Goal: Navigation & Orientation: Find specific page/section

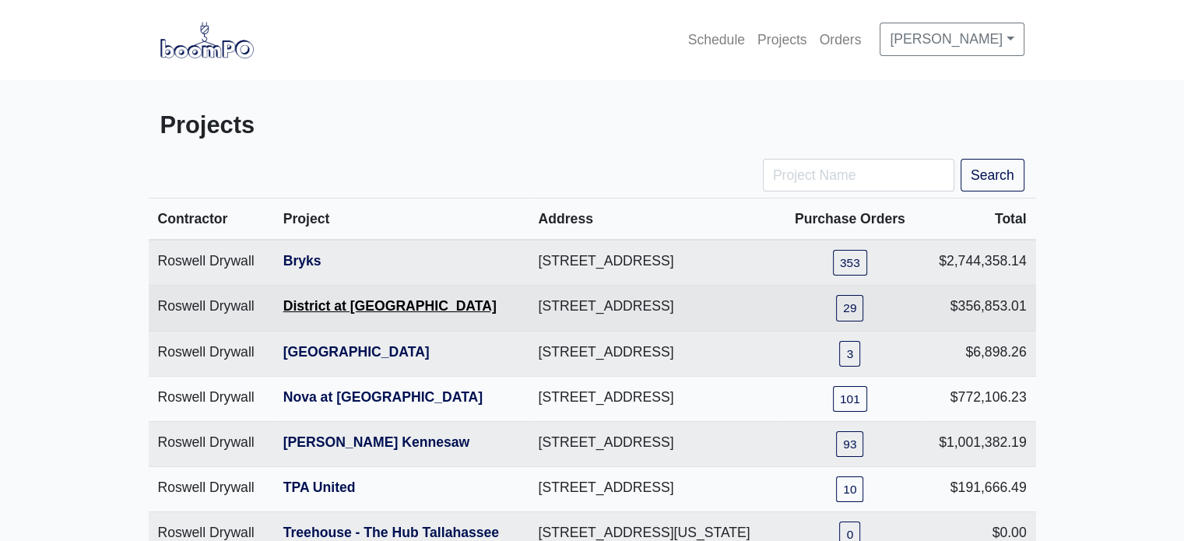
click at [367, 314] on link "District at [GEOGRAPHIC_DATA]" at bounding box center [389, 306] width 213 height 16
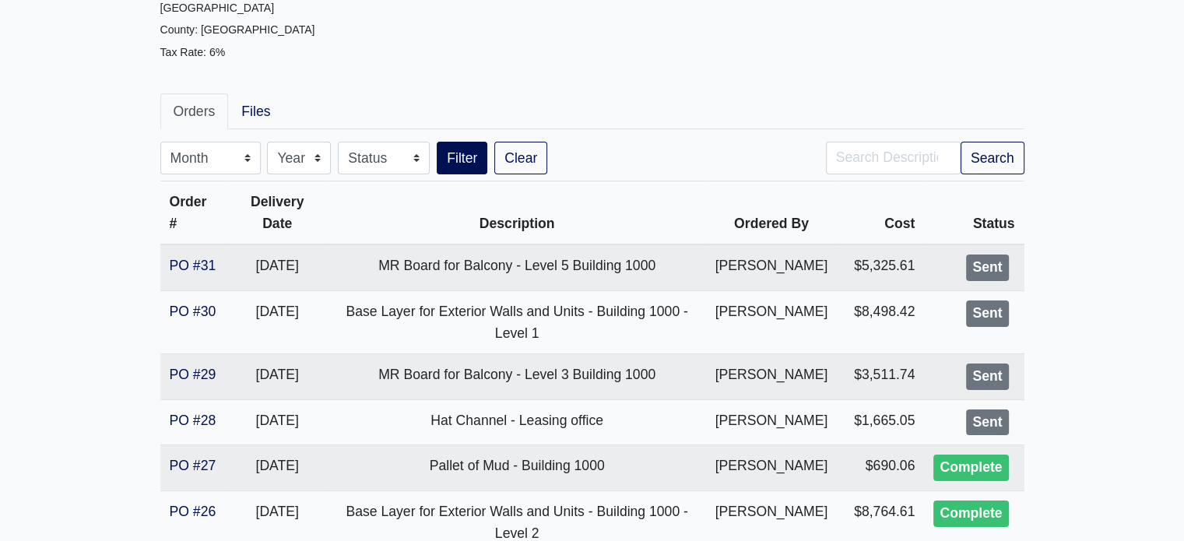
scroll to position [215, 0]
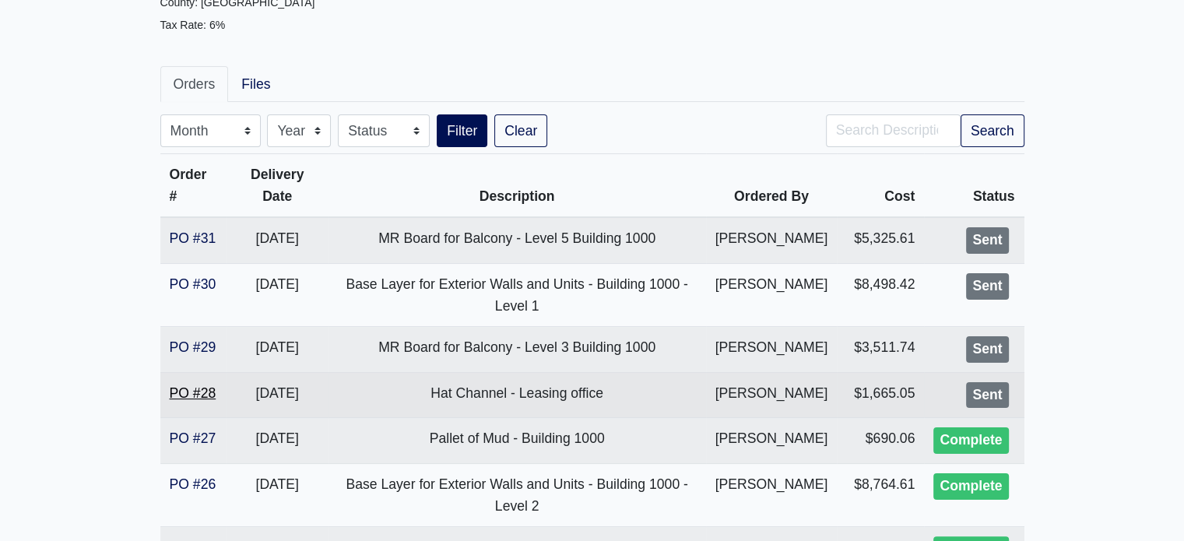
click at [203, 401] on link "PO #28" at bounding box center [193, 393] width 47 height 16
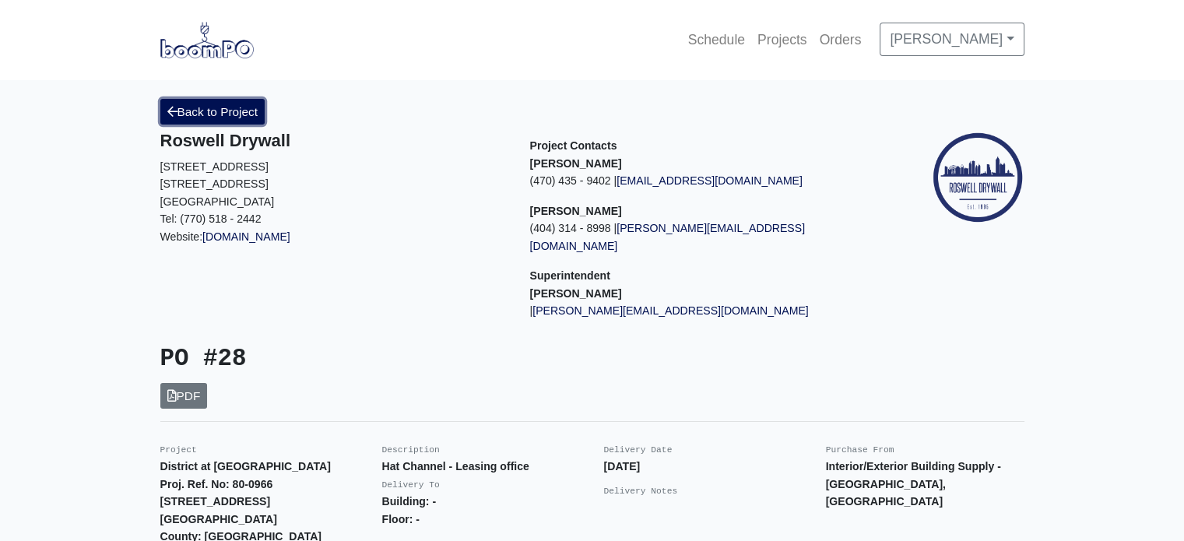
click at [206, 108] on link "Back to Project" at bounding box center [212, 112] width 105 height 26
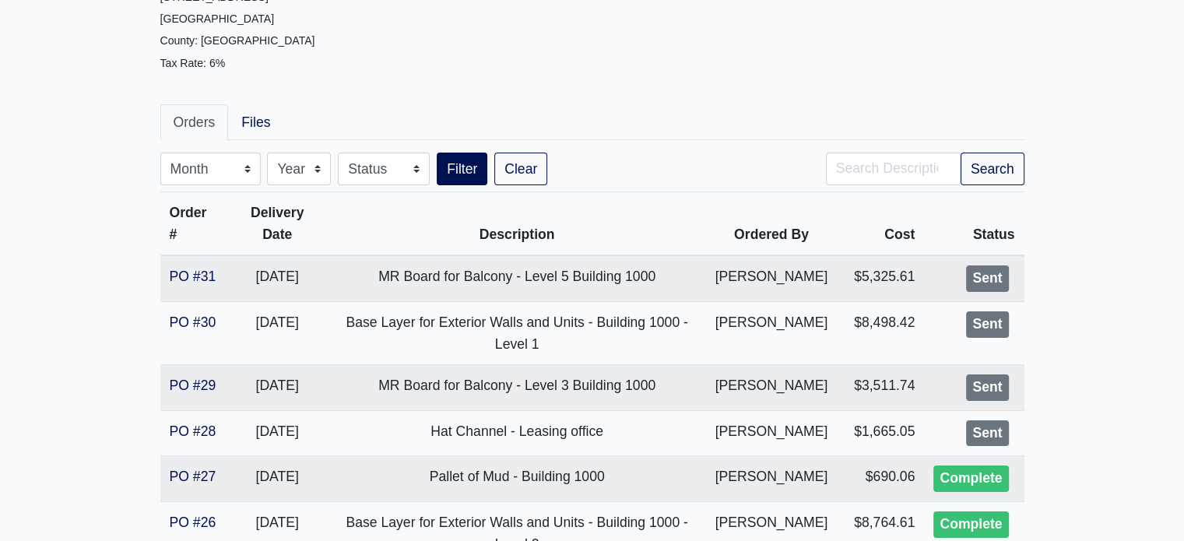
scroll to position [202, 0]
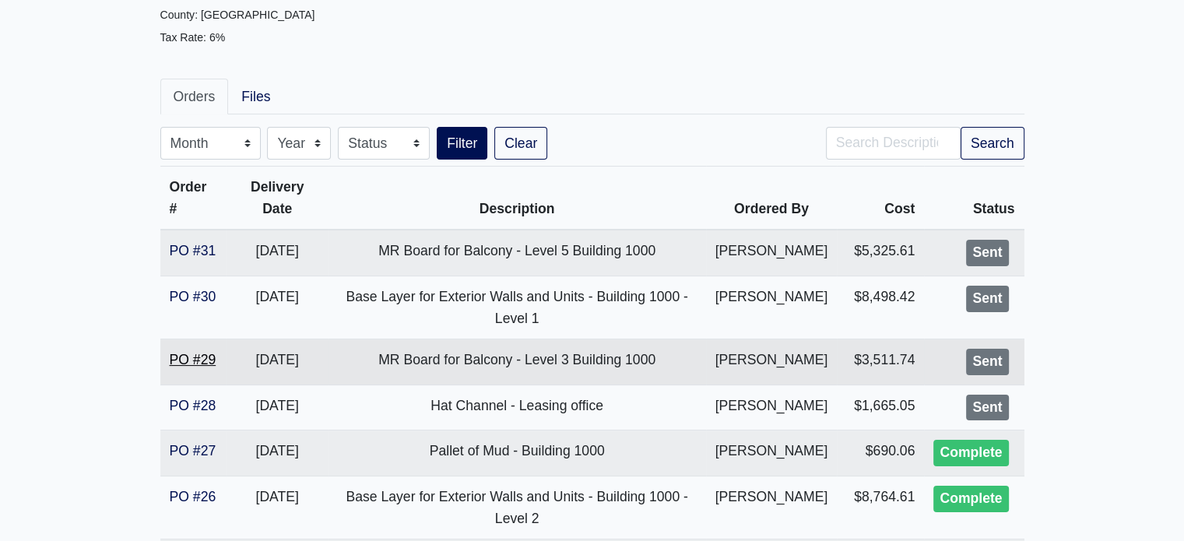
click at [178, 368] on link "PO #29" at bounding box center [193, 360] width 47 height 16
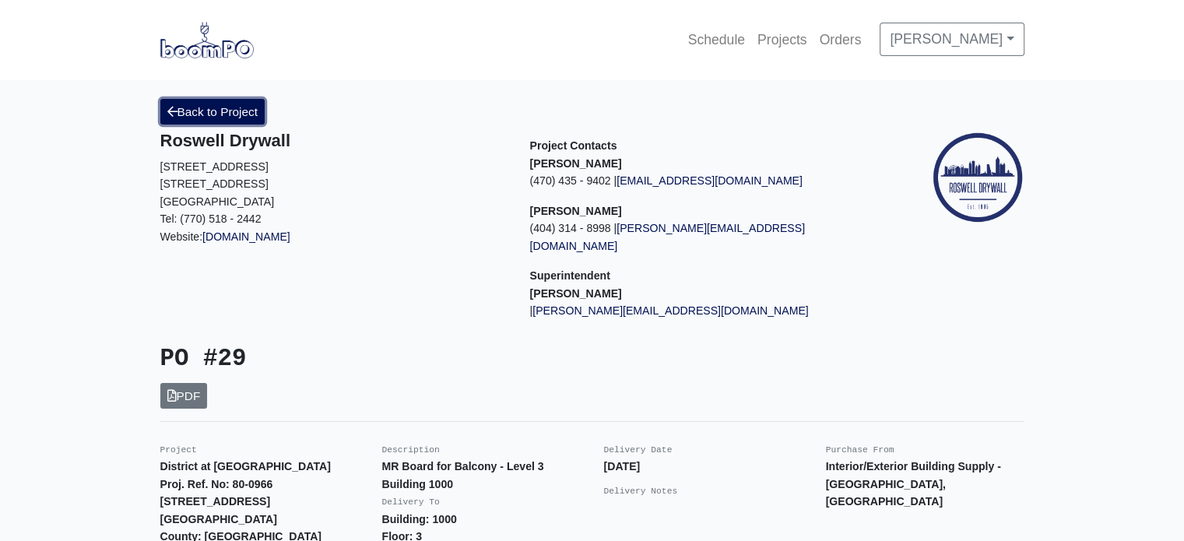
click at [238, 111] on link "Back to Project" at bounding box center [212, 112] width 105 height 26
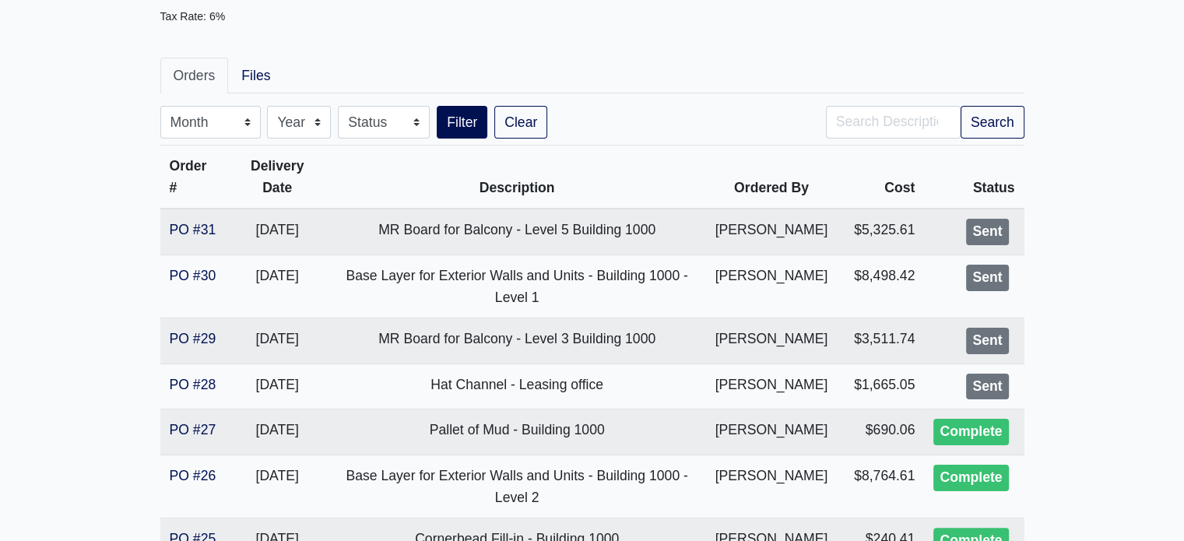
scroll to position [212, 0]
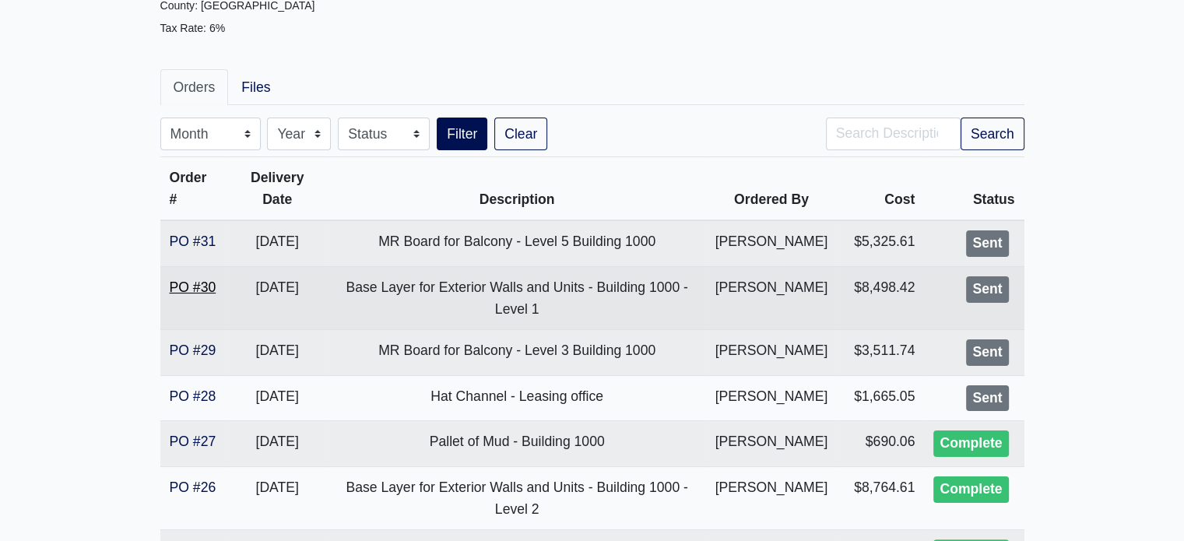
click at [202, 295] on link "PO #30" at bounding box center [193, 288] width 47 height 16
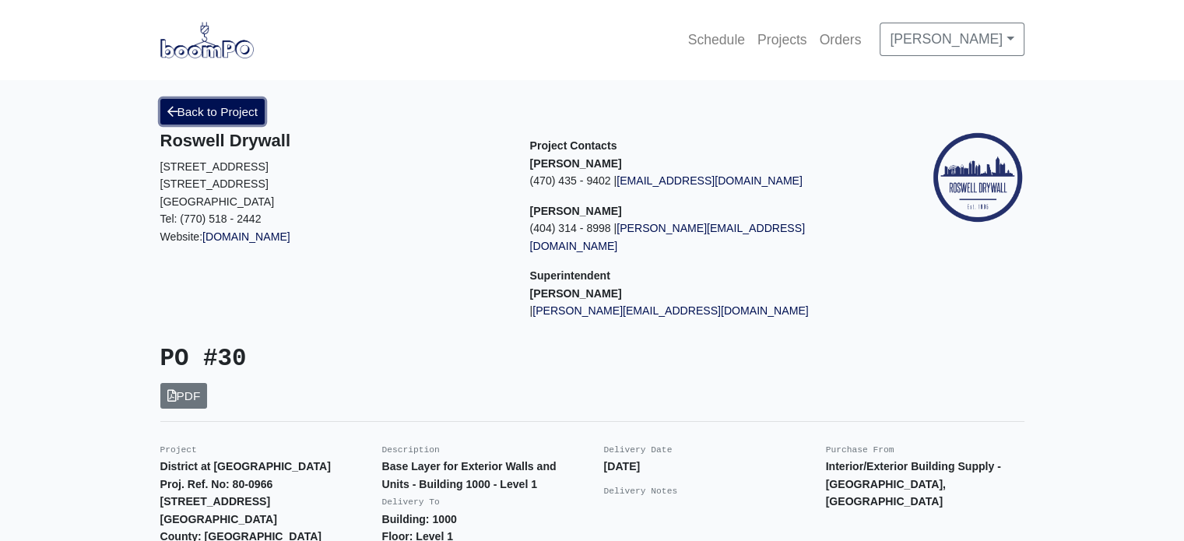
click at [249, 114] on link "Back to Project" at bounding box center [212, 112] width 105 height 26
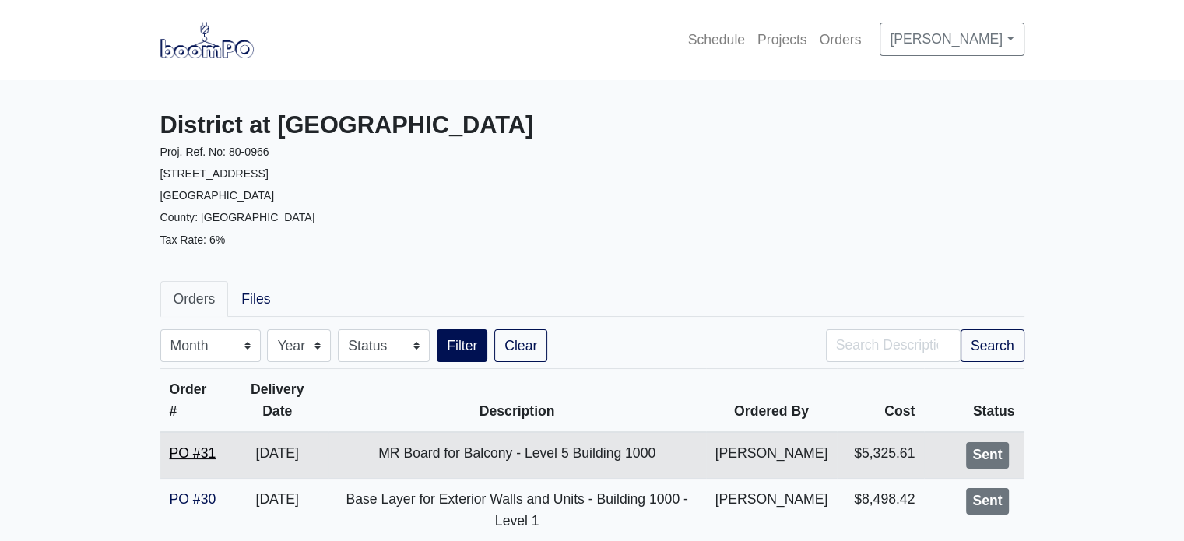
click at [200, 452] on link "PO #31" at bounding box center [193, 453] width 47 height 16
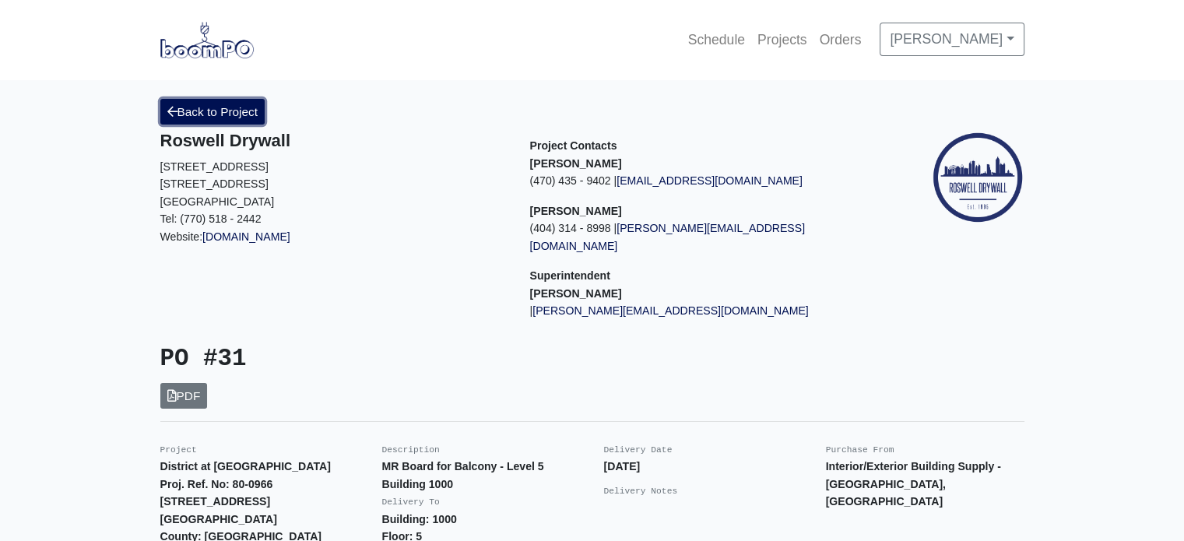
click at [198, 118] on link "Back to Project" at bounding box center [212, 112] width 105 height 26
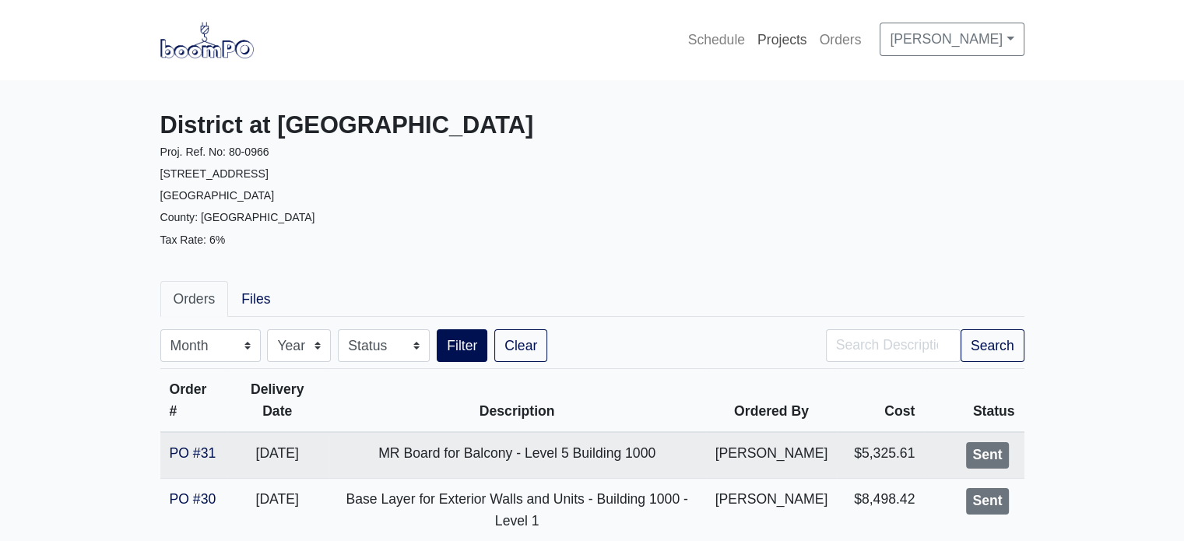
click at [814, 40] on link "Projects" at bounding box center [782, 40] width 62 height 34
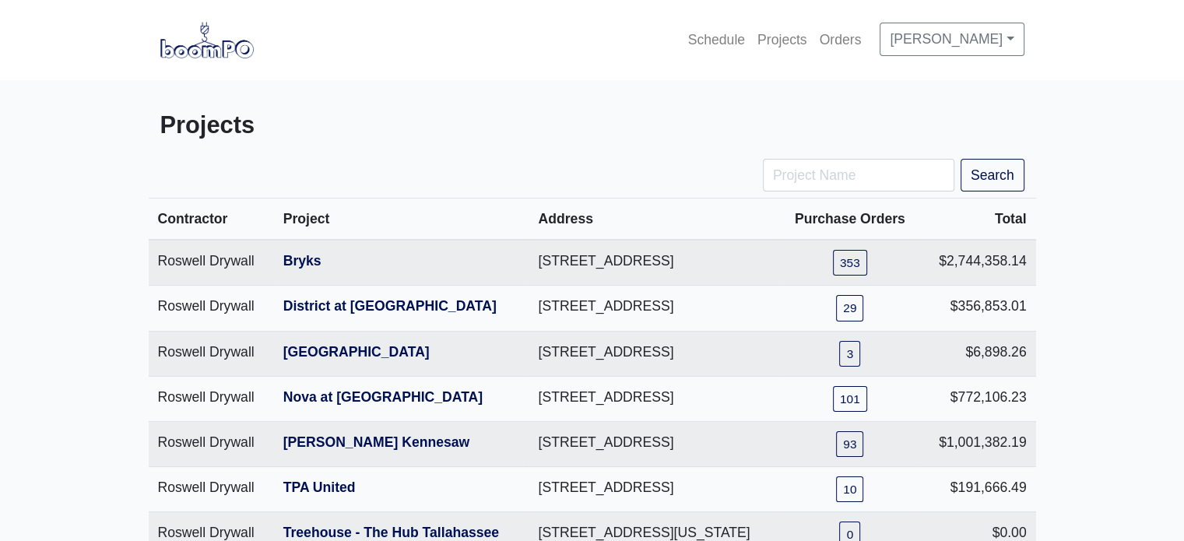
click at [477, 100] on div "Projects" at bounding box center [593, 129] width 888 height 60
